Goal: Task Accomplishment & Management: Manage account settings

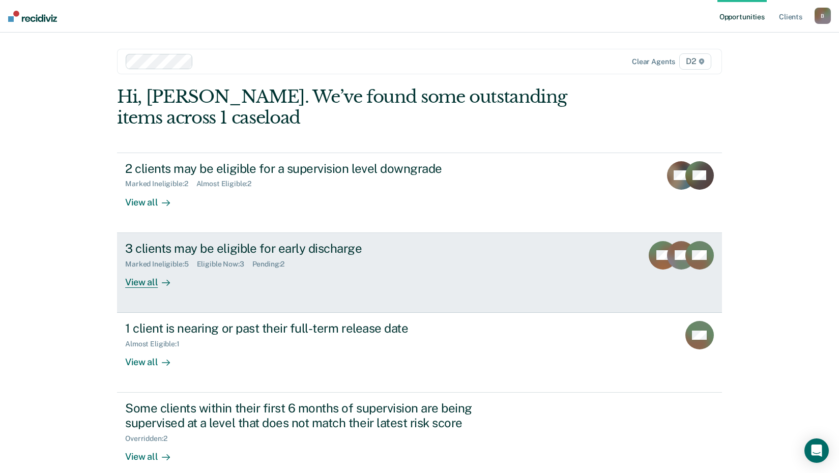
click at [133, 282] on div "View all" at bounding box center [153, 278] width 57 height 20
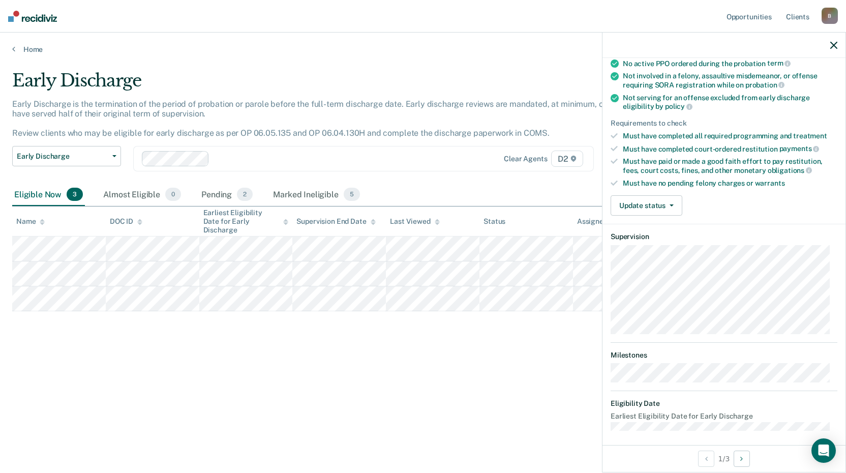
scroll to position [109, 0]
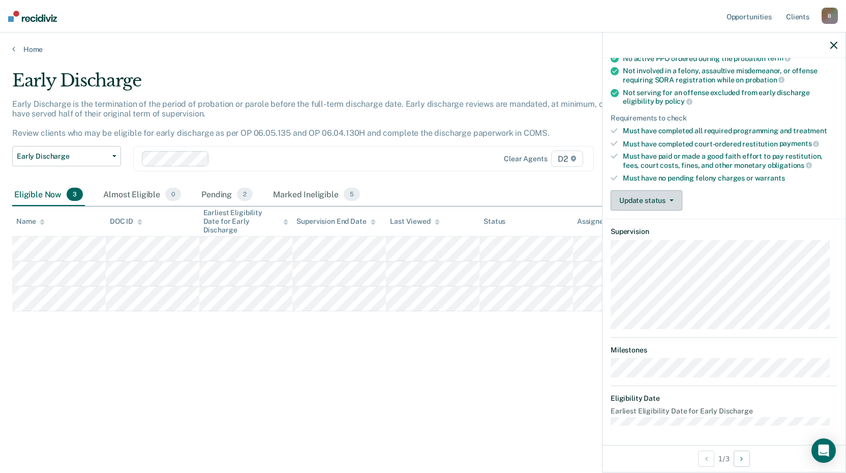
click at [661, 194] on button "Update status" at bounding box center [647, 200] width 72 height 20
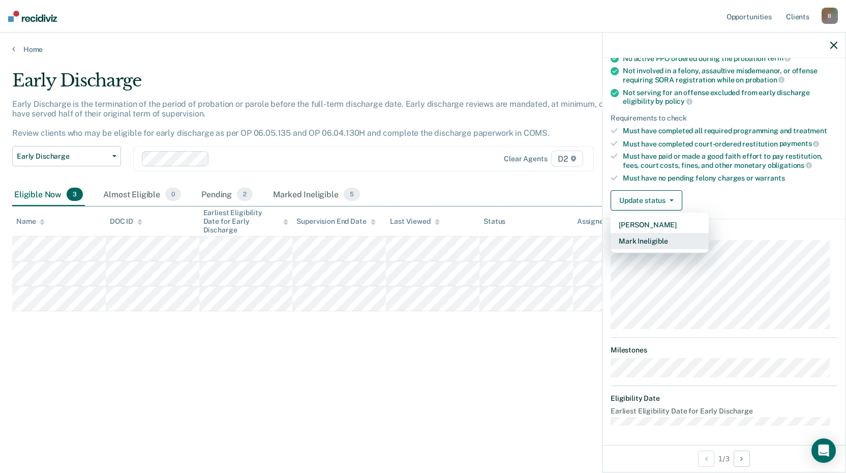
click at [644, 245] on button "Mark Ineligible" at bounding box center [660, 241] width 98 height 16
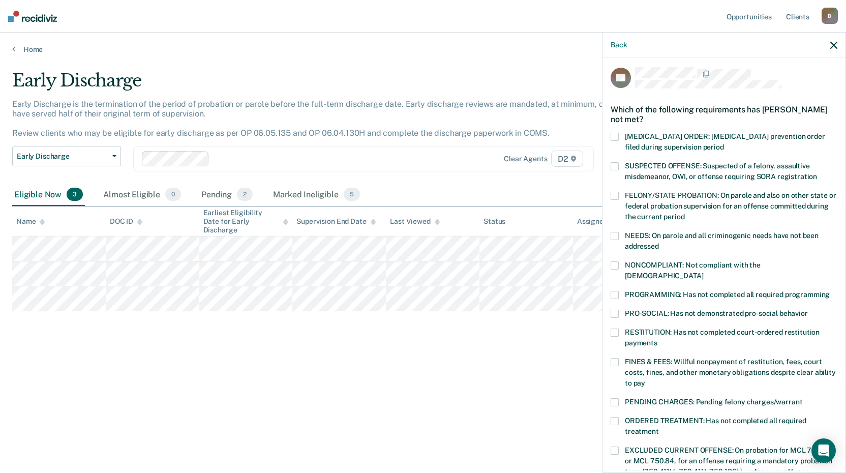
scroll to position [0, 0]
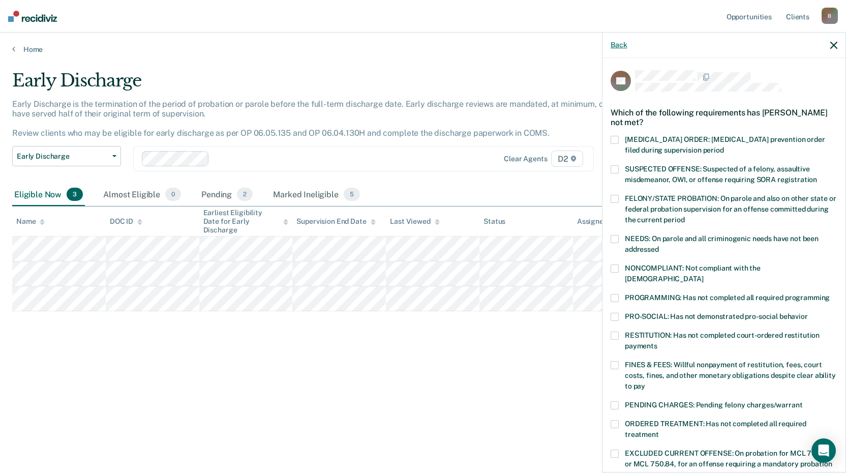
click at [617, 42] on button "Back" at bounding box center [619, 45] width 16 height 9
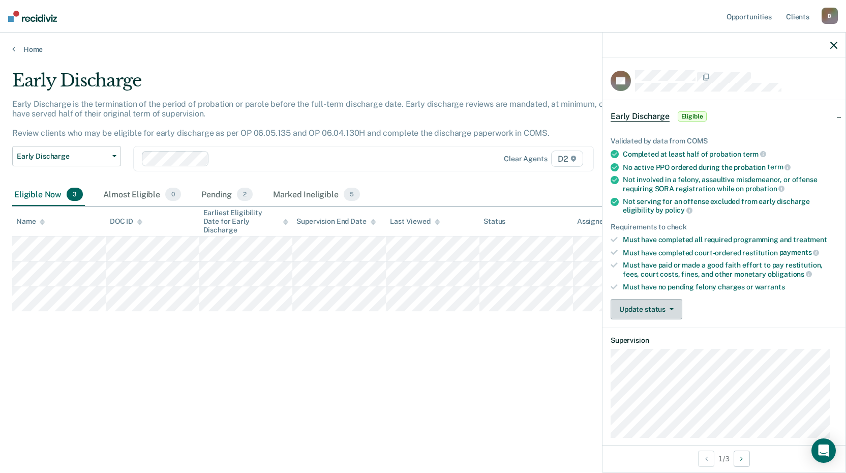
click at [673, 306] on button "Update status" at bounding box center [647, 309] width 72 height 20
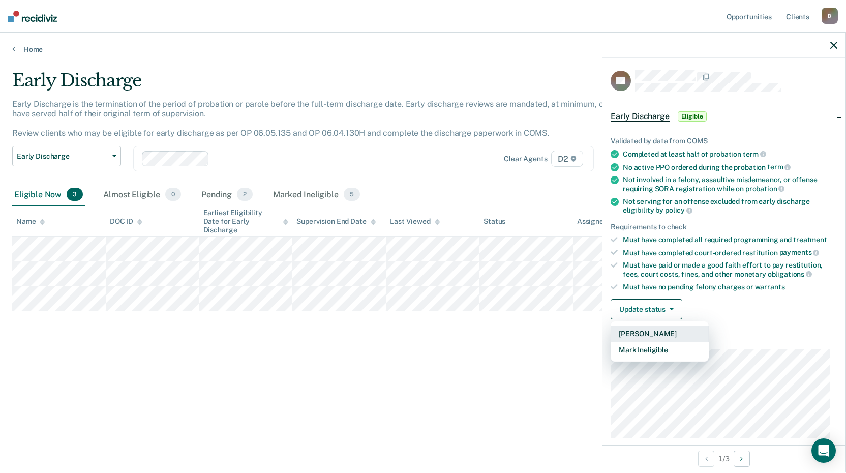
click at [655, 328] on button "[PERSON_NAME]" at bounding box center [660, 334] width 98 height 16
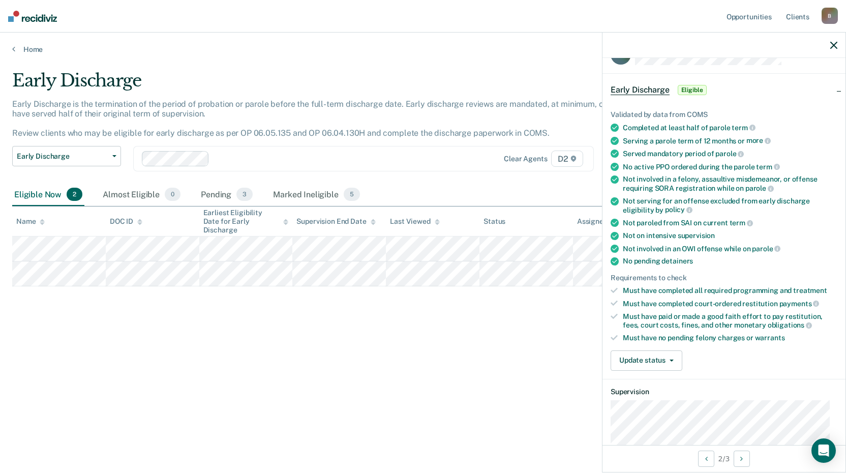
scroll to position [51, 0]
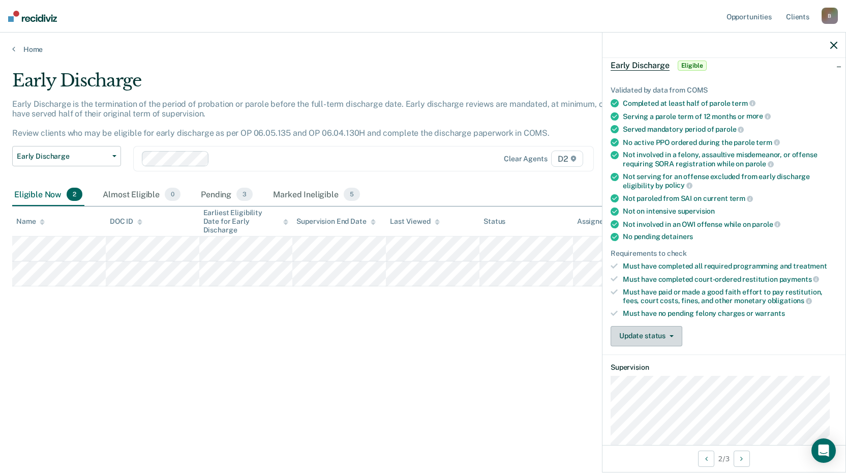
click at [670, 335] on icon "button" at bounding box center [672, 336] width 4 height 2
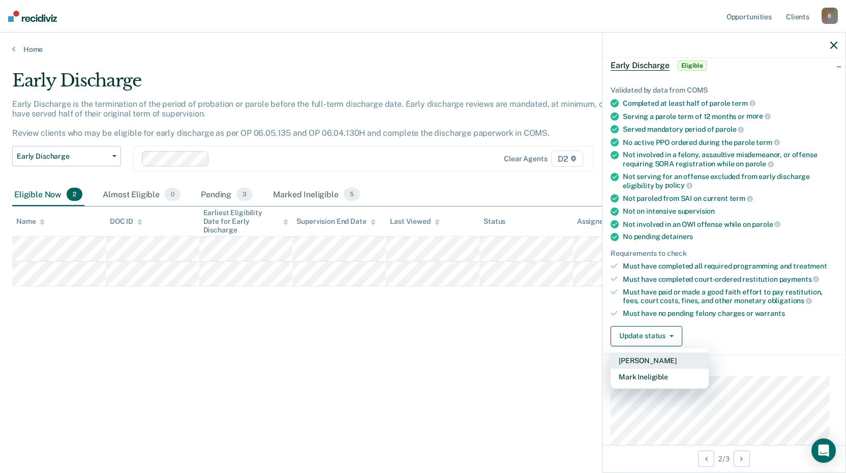
click at [649, 359] on button "[PERSON_NAME]" at bounding box center [660, 360] width 98 height 16
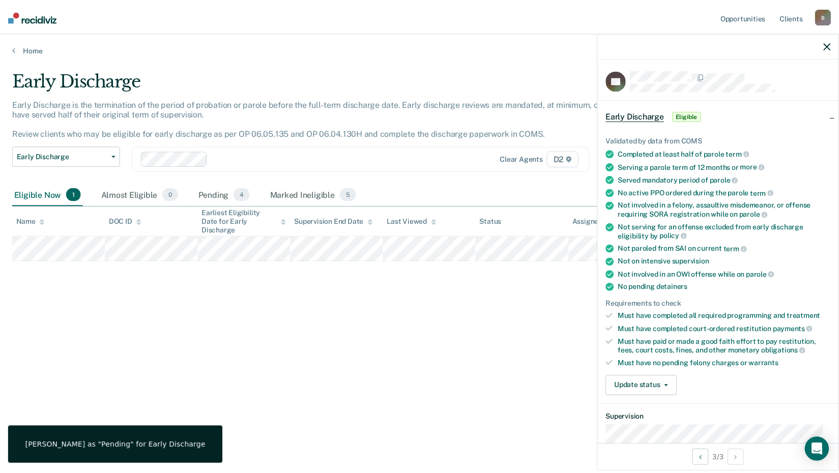
scroll to position [0, 0]
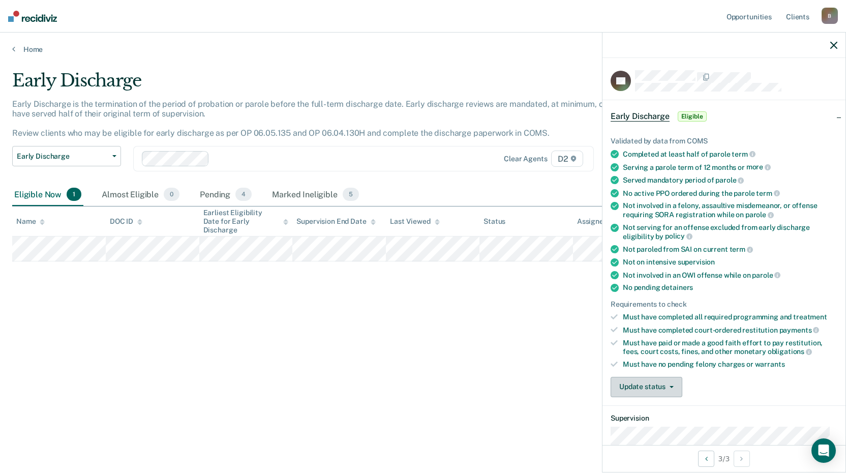
click at [669, 383] on button "Update status" at bounding box center [647, 387] width 72 height 20
click at [651, 411] on button "[PERSON_NAME]" at bounding box center [660, 411] width 98 height 16
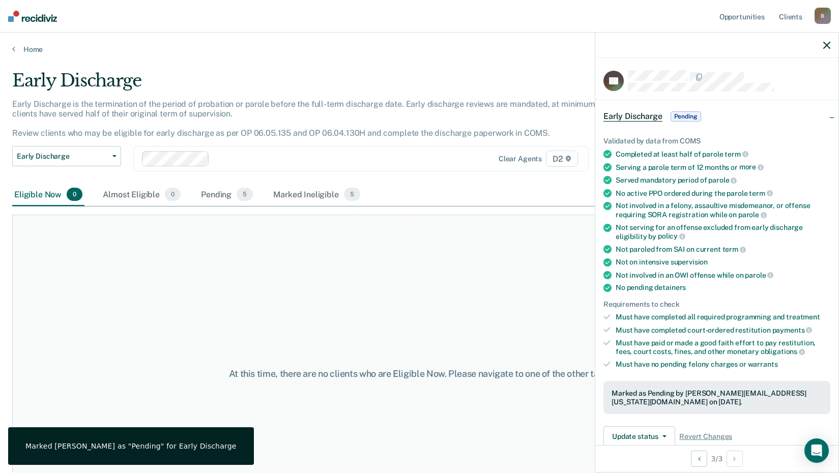
click at [825, 44] on icon "button" at bounding box center [826, 45] width 7 height 7
